Goal: Information Seeking & Learning: Learn about a topic

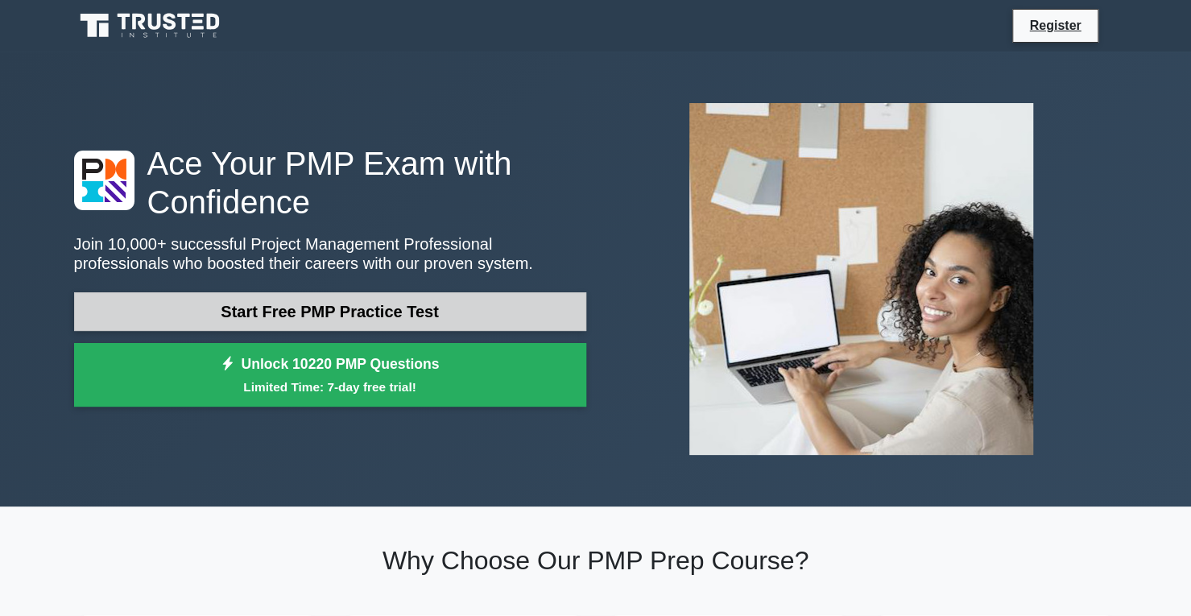
click at [390, 307] on link "Start Free PMP Practice Test" at bounding box center [330, 311] width 512 height 39
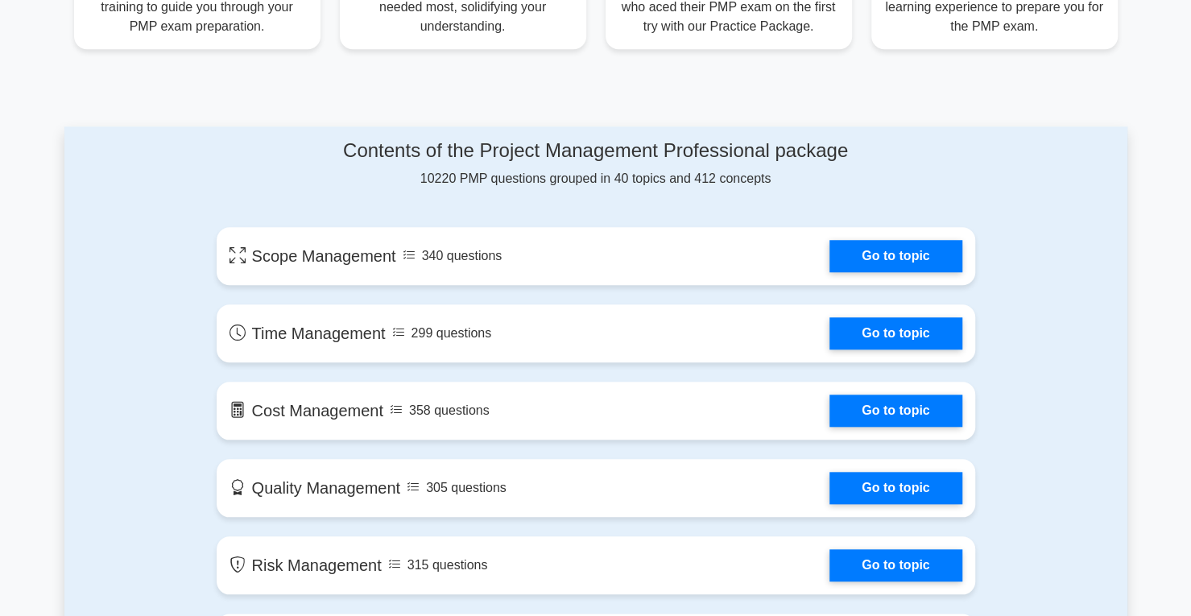
scroll to position [805, 0]
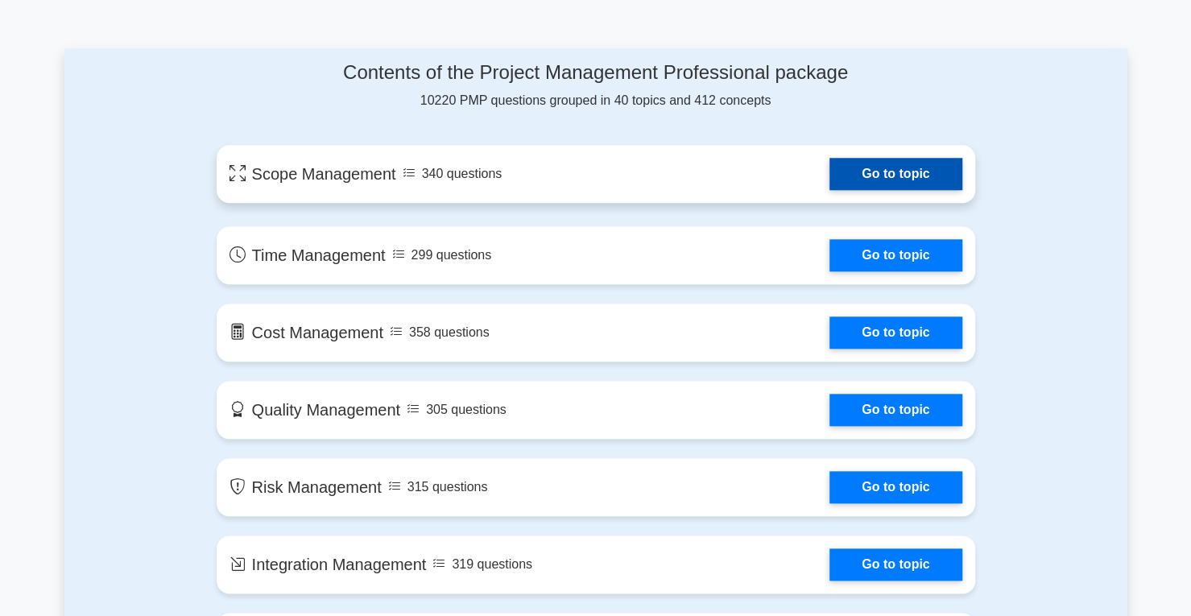
click at [886, 176] on link "Go to topic" at bounding box center [895, 174] width 132 height 32
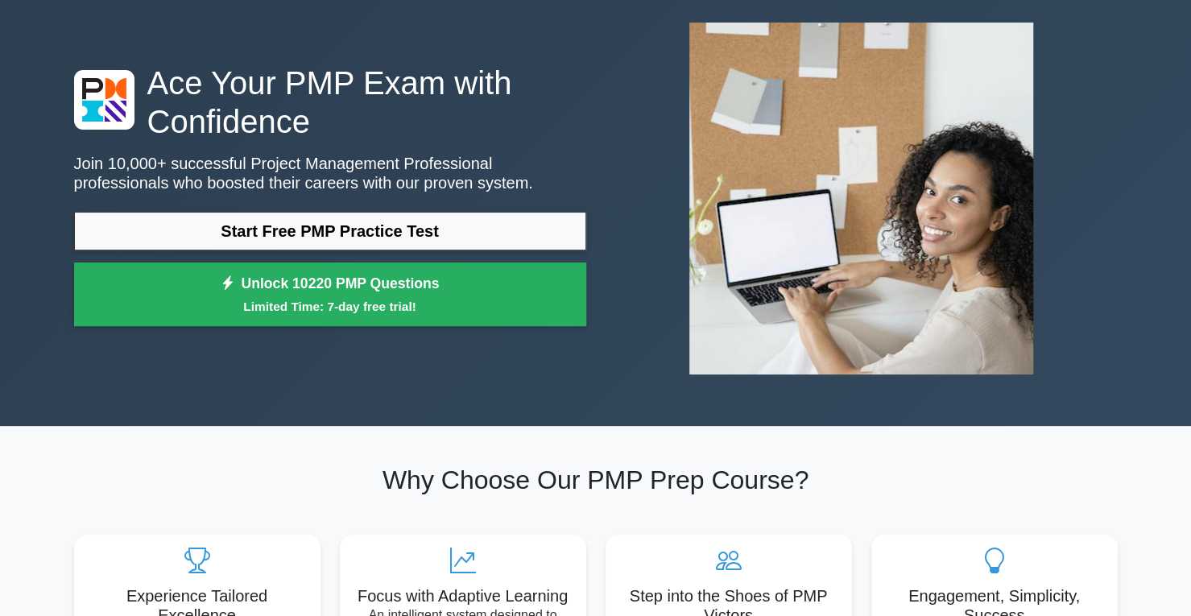
click at [31, 94] on div "Ace Your PMP Exam with Confidence Join 10,000+ successful Project Management Pr…" at bounding box center [595, 198] width 1191 height 455
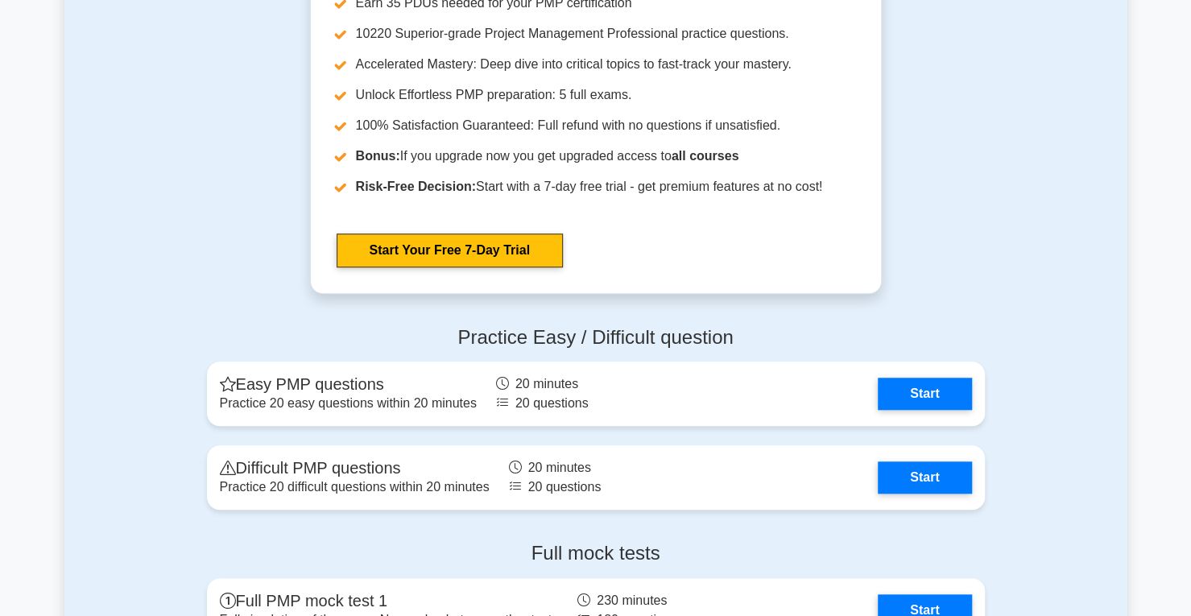
scroll to position [4267, 0]
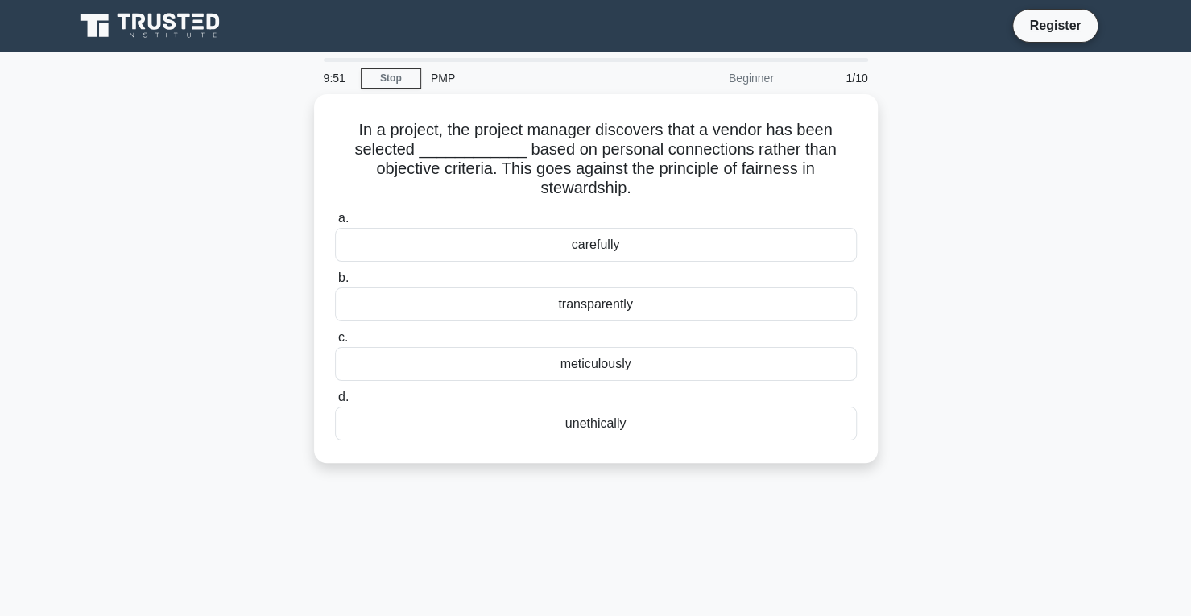
click at [171, 177] on div "In a project, the project manager discovers that a vendor has been selected ___…" at bounding box center [595, 288] width 1063 height 388
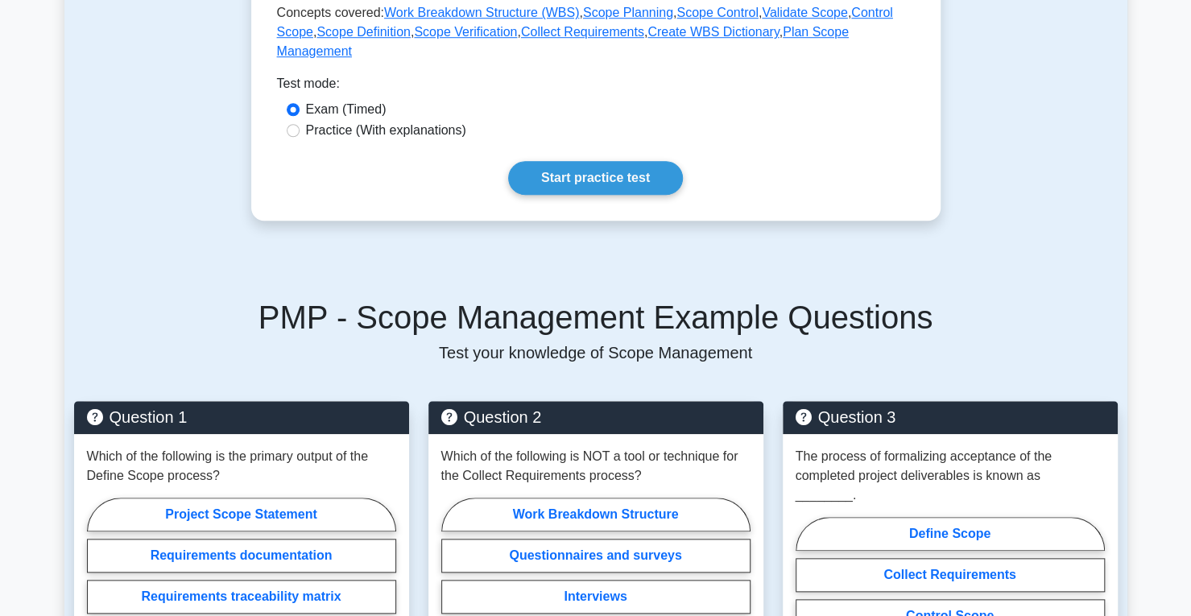
scroll to position [644, 0]
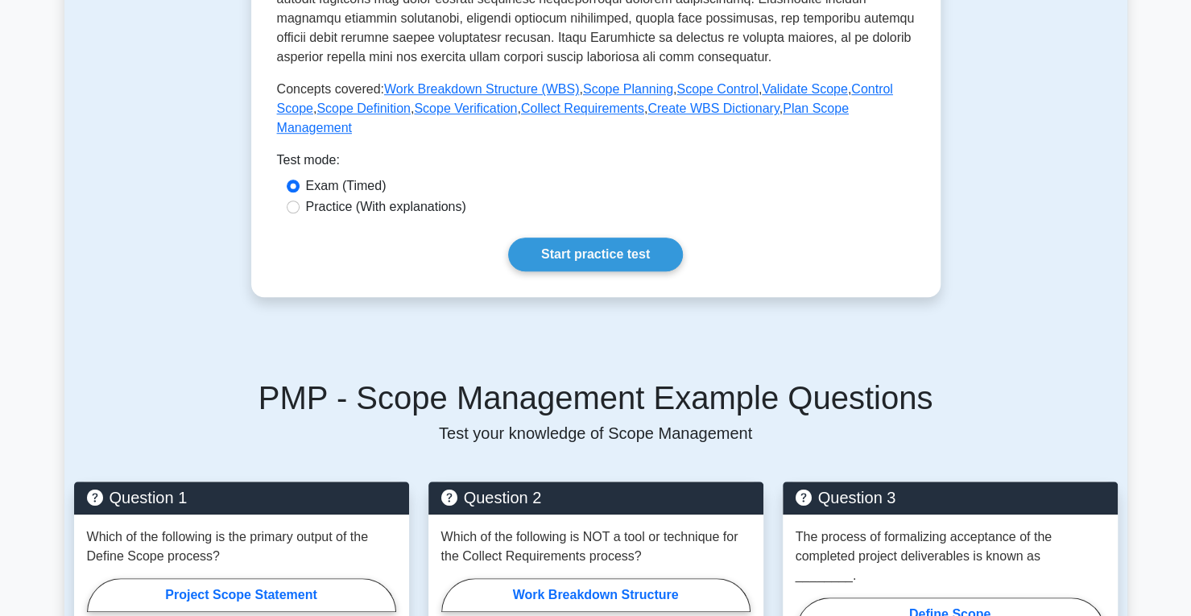
click at [396, 197] on label "Practice (With explanations)" at bounding box center [386, 206] width 160 height 19
click at [300, 200] on input "Practice (With explanations)" at bounding box center [293, 206] width 13 height 13
radio input "true"
click at [684, 238] on div "Start practice test" at bounding box center [596, 255] width 638 height 34
click at [651, 238] on link "Start practice test" at bounding box center [595, 255] width 175 height 34
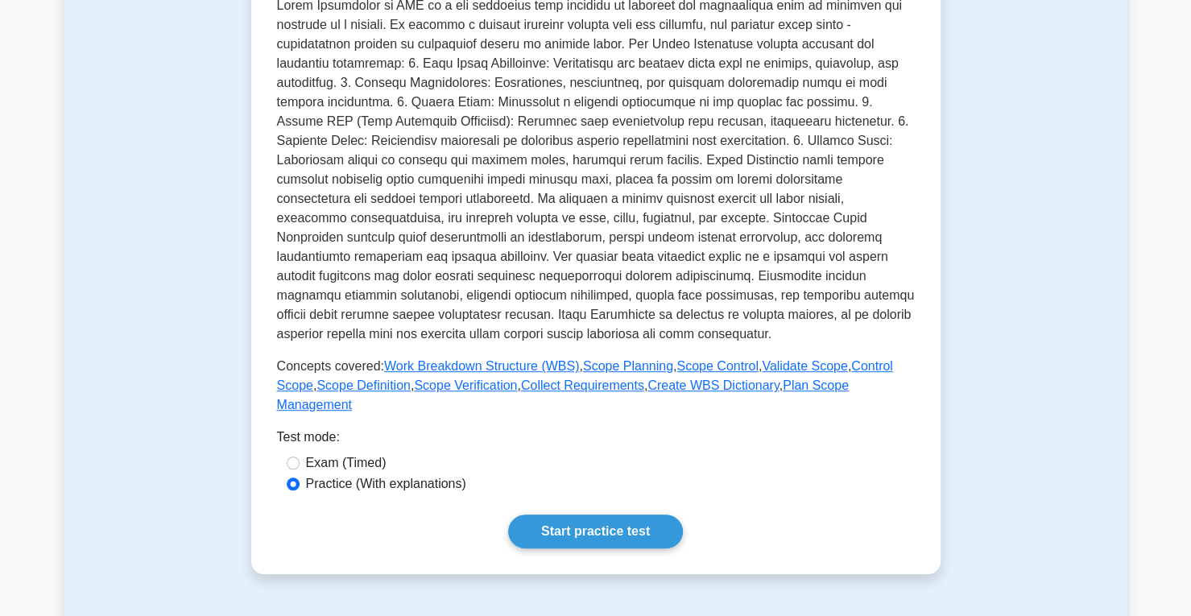
scroll to position [161, 0]
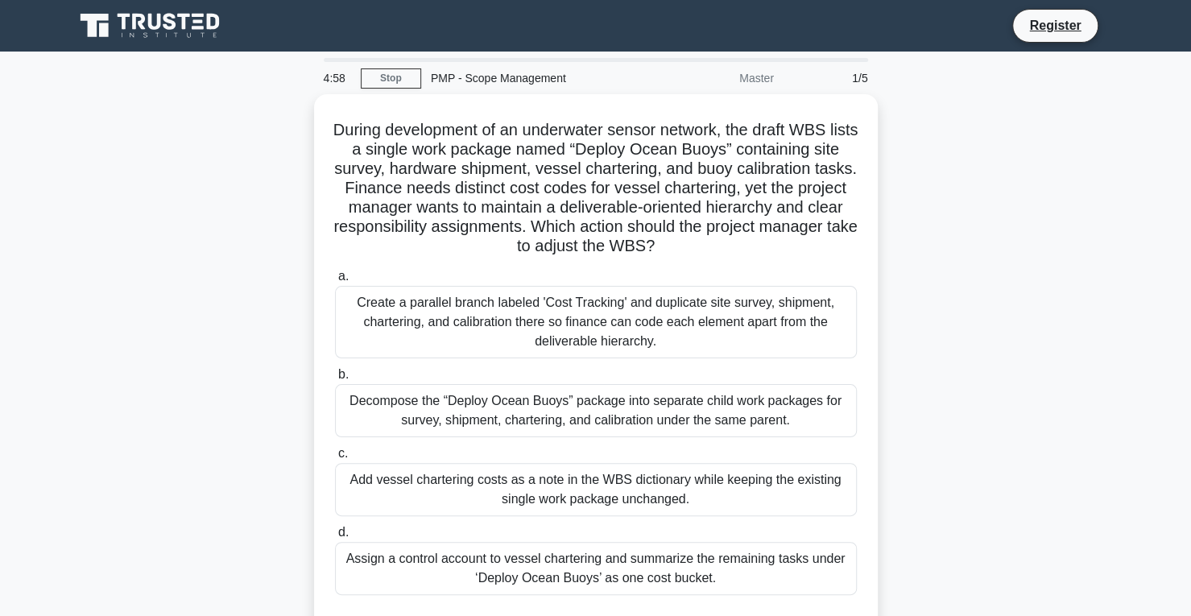
click at [125, 246] on div "During development of an underwater sensor network, the draft WBS lists a singl…" at bounding box center [595, 378] width 1063 height 568
